Goal: Check status: Check status

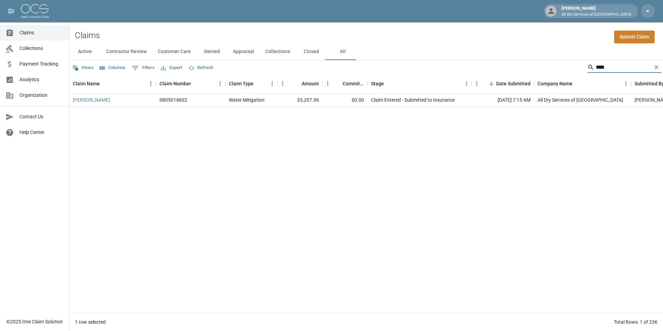
click at [607, 66] on input "****" at bounding box center [624, 67] width 56 height 11
type input "*"
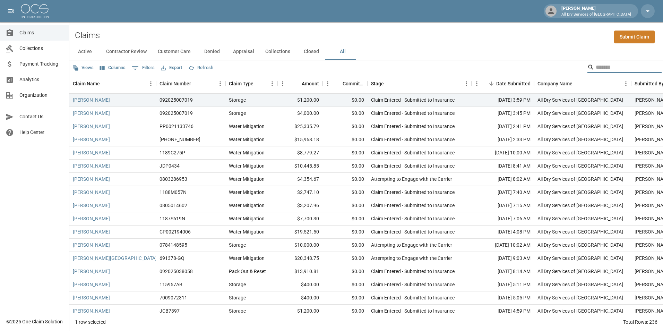
click at [596, 63] on input "Search" at bounding box center [624, 67] width 56 height 11
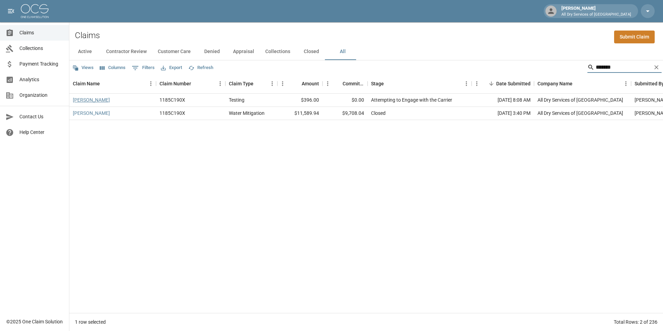
type input "*******"
click at [94, 101] on link "[PERSON_NAME]" at bounding box center [91, 99] width 37 height 7
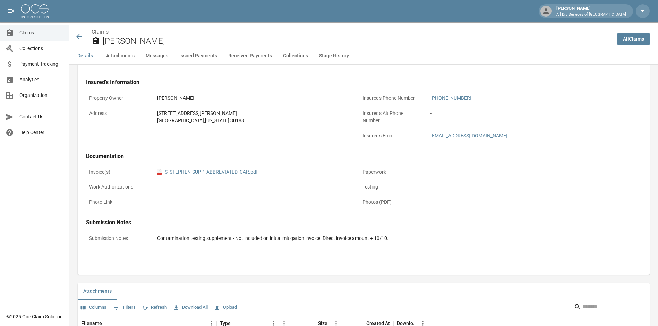
scroll to position [208, 0]
drag, startPoint x: 33, startPoint y: 33, endPoint x: 39, endPoint y: 24, distance: 11.0
click at [33, 33] on span "Claims" at bounding box center [41, 32] width 44 height 7
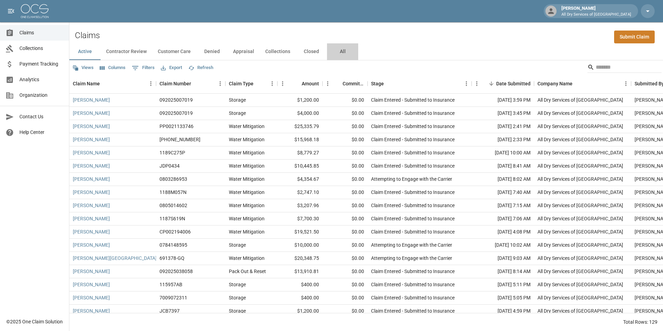
click at [339, 50] on button "All" at bounding box center [342, 51] width 31 height 17
click at [596, 68] on input "Search" at bounding box center [624, 67] width 56 height 11
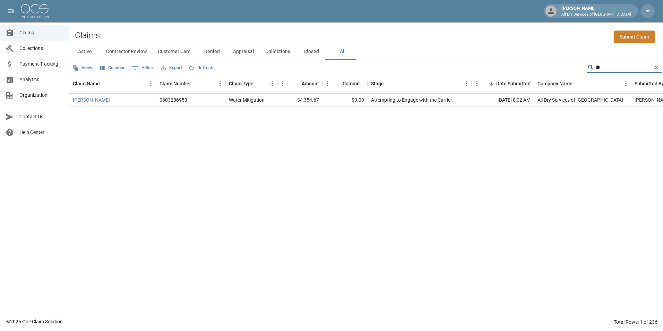
type input "*"
